Goal: Information Seeking & Learning: Learn about a topic

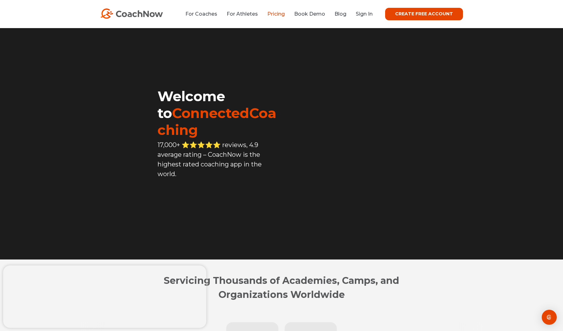
click at [281, 14] on link "Pricing" at bounding box center [275, 14] width 17 height 6
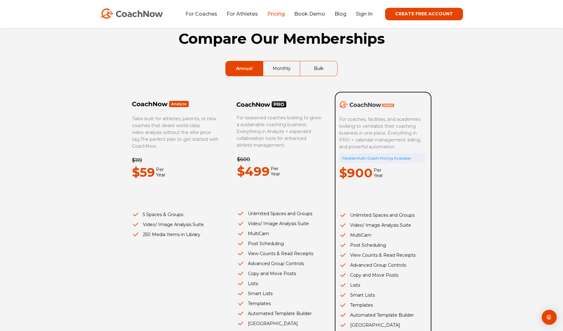
scroll to position [24, 0]
click at [285, 66] on link "Monthly" at bounding box center [281, 68] width 37 height 15
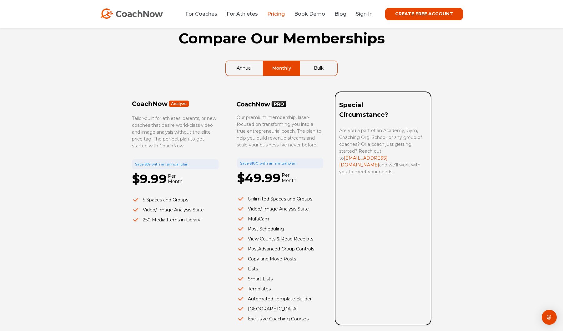
click at [247, 67] on link "Annual" at bounding box center [244, 68] width 37 height 15
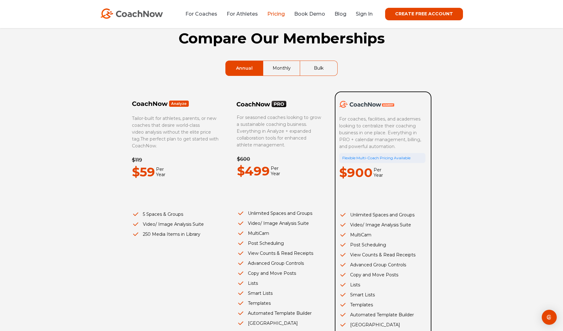
click at [314, 65] on link "Bulk" at bounding box center [318, 68] width 37 height 15
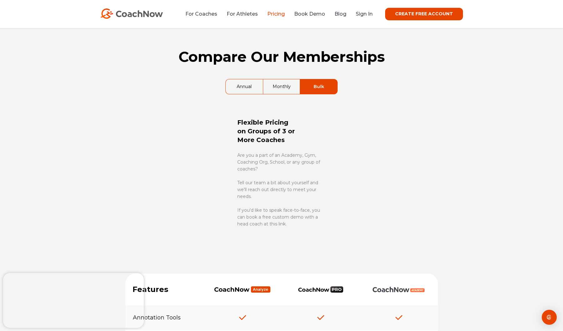
scroll to position [0, 0]
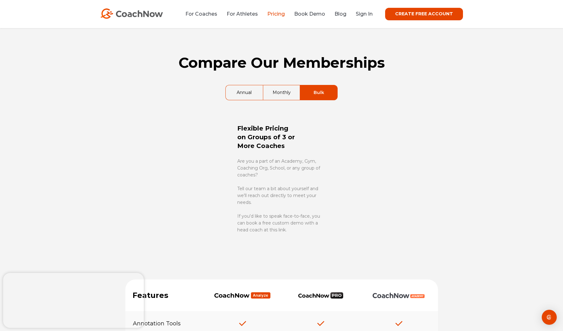
click at [280, 93] on link "Monthly" at bounding box center [281, 92] width 37 height 15
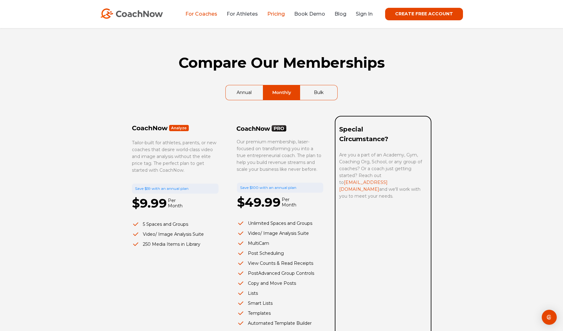
click at [206, 14] on link "For Coaches" at bounding box center [201, 14] width 32 height 6
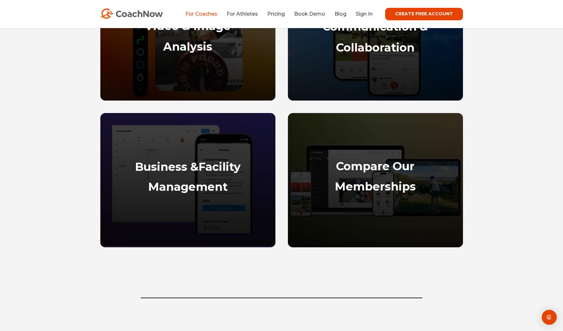
scroll to position [368, 0]
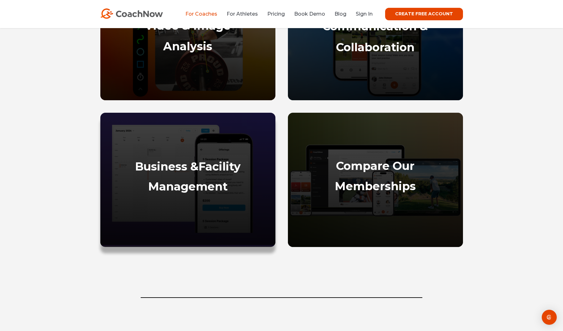
click at [198, 205] on p at bounding box center [188, 203] width 162 height 7
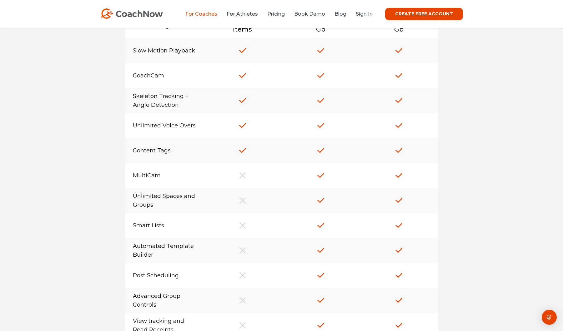
scroll to position [4833, 0]
